Goal: Find specific page/section: Find specific page/section

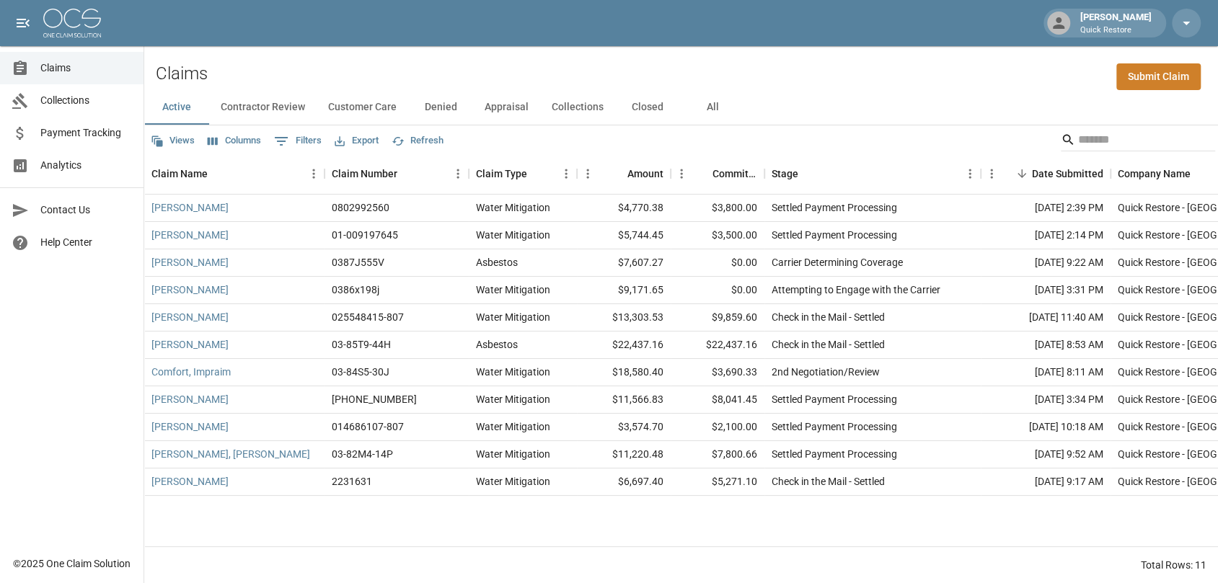
drag, startPoint x: 711, startPoint y: 104, endPoint x: 818, endPoint y: 156, distance: 118.7
click at [711, 105] on button "All" at bounding box center [712, 107] width 65 height 35
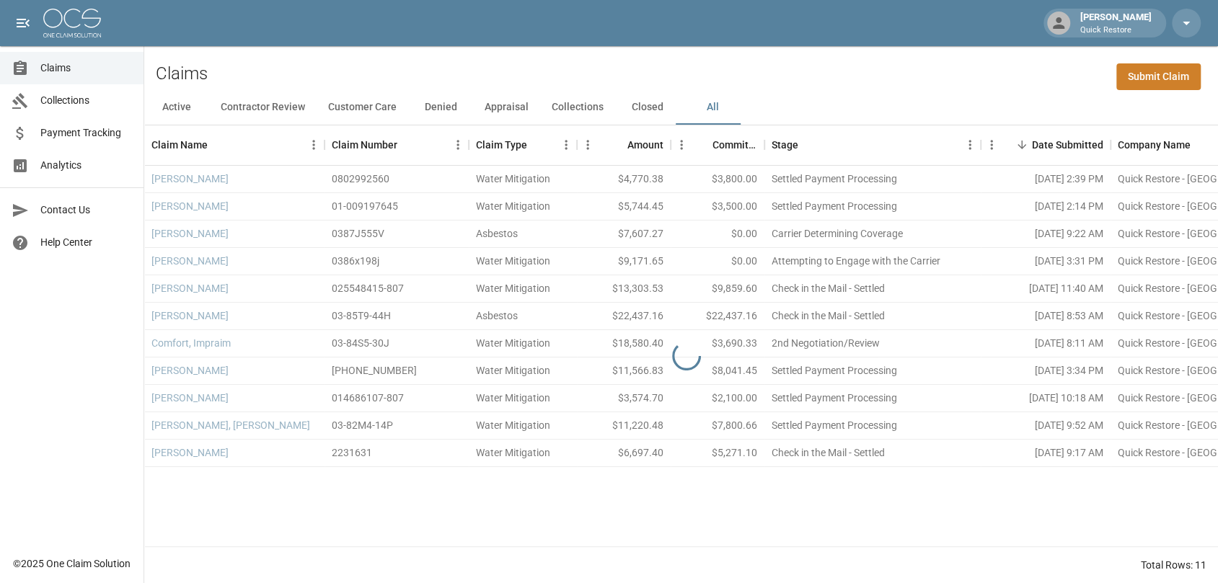
click at [90, 176] on link "Analytics" at bounding box center [72, 165] width 144 height 32
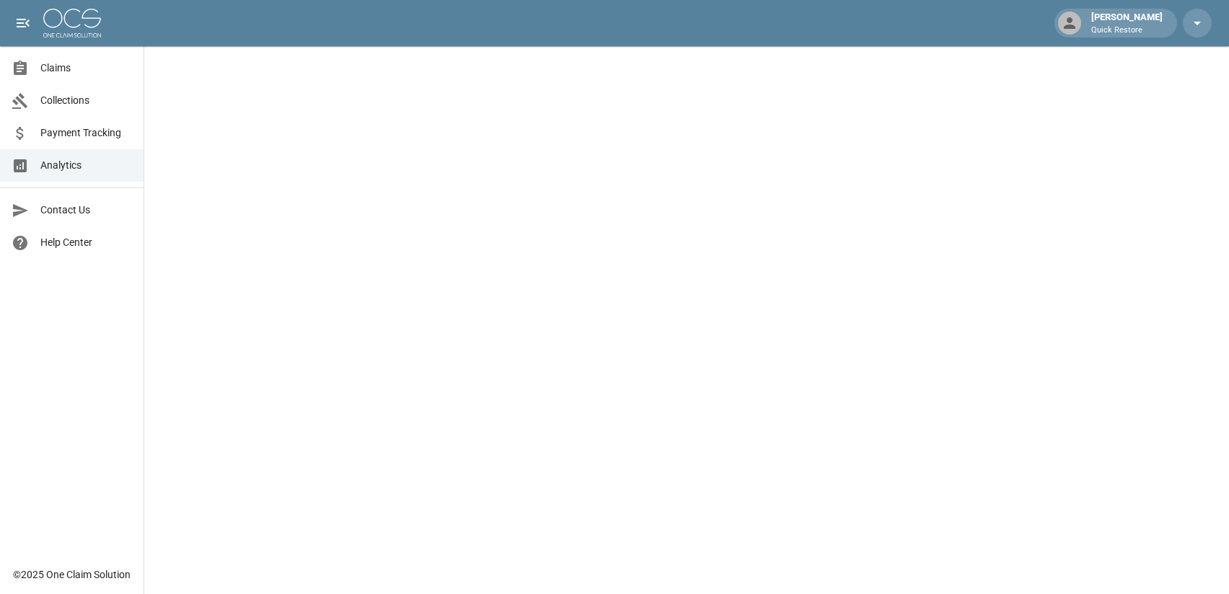
click at [55, 58] on link "Claims" at bounding box center [72, 68] width 144 height 32
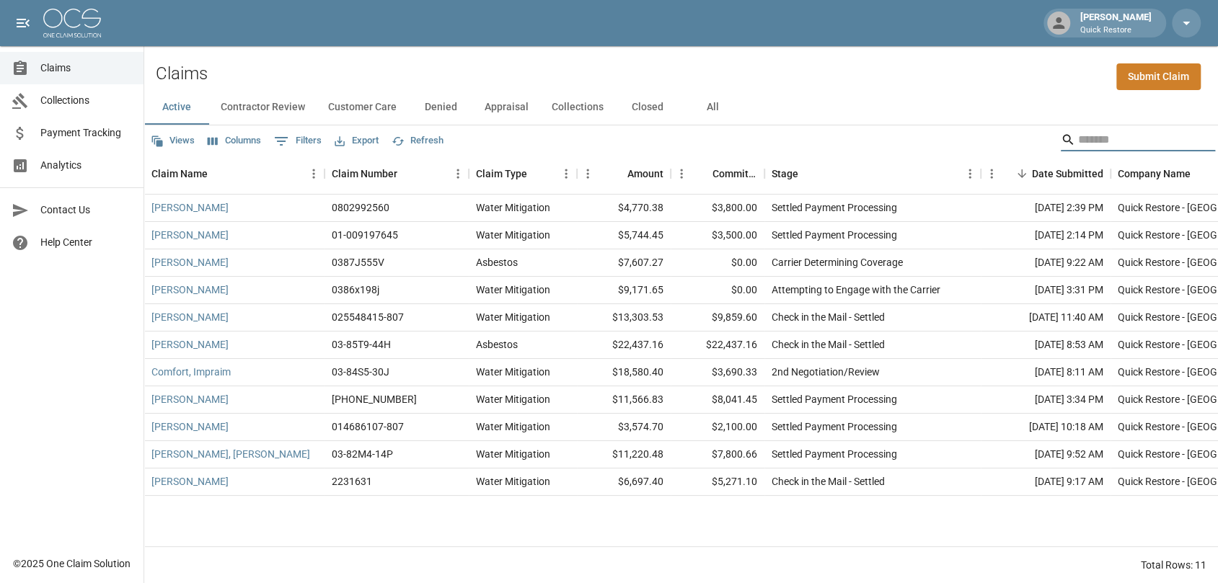
click at [1114, 136] on input "Search" at bounding box center [1135, 139] width 115 height 23
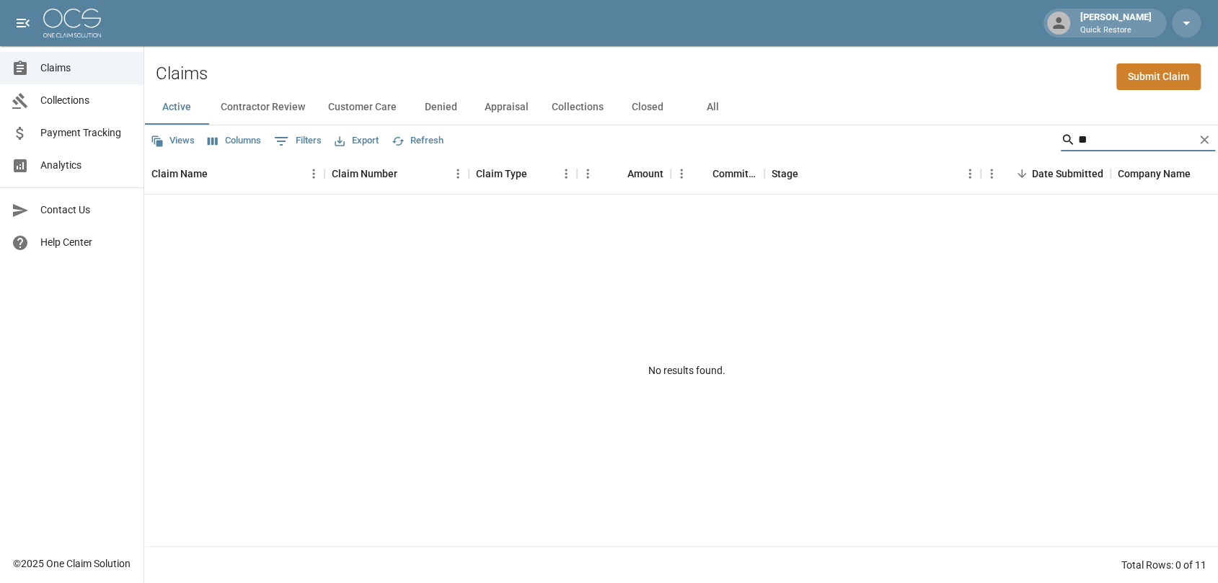
type input "*"
click at [1132, 144] on input "*****" at bounding box center [1135, 139] width 115 height 23
type input "******"
click at [715, 109] on button "All" at bounding box center [712, 107] width 65 height 35
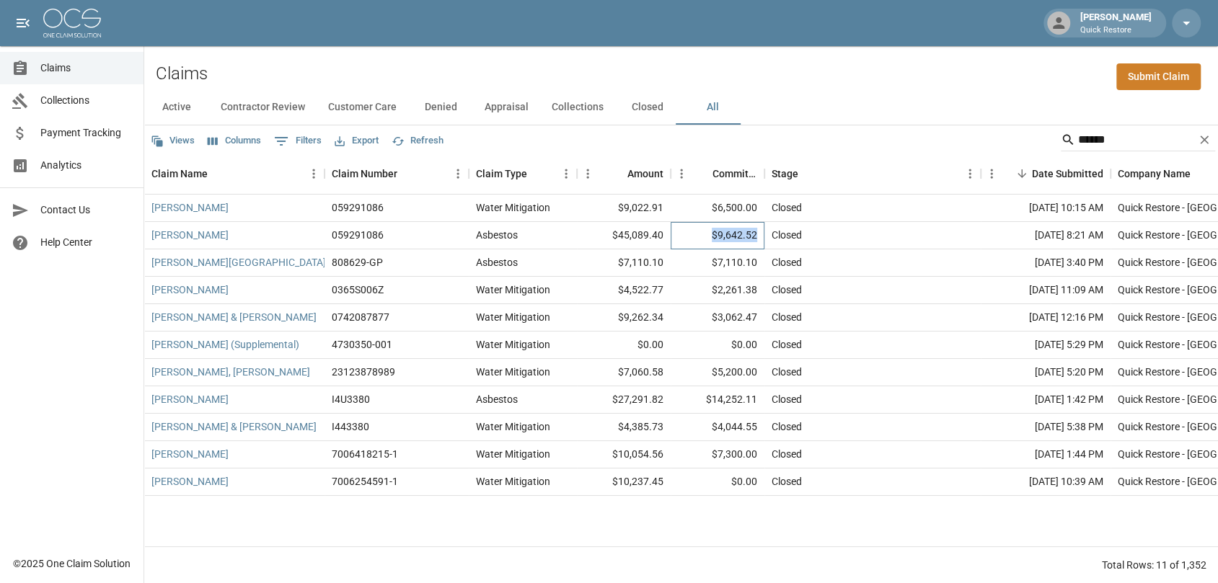
drag, startPoint x: 764, startPoint y: 237, endPoint x: 705, endPoint y: 244, distance: 59.0
click at [705, 239] on div "$9,642.52" at bounding box center [718, 235] width 94 height 27
